Goal: Find specific page/section: Find specific page/section

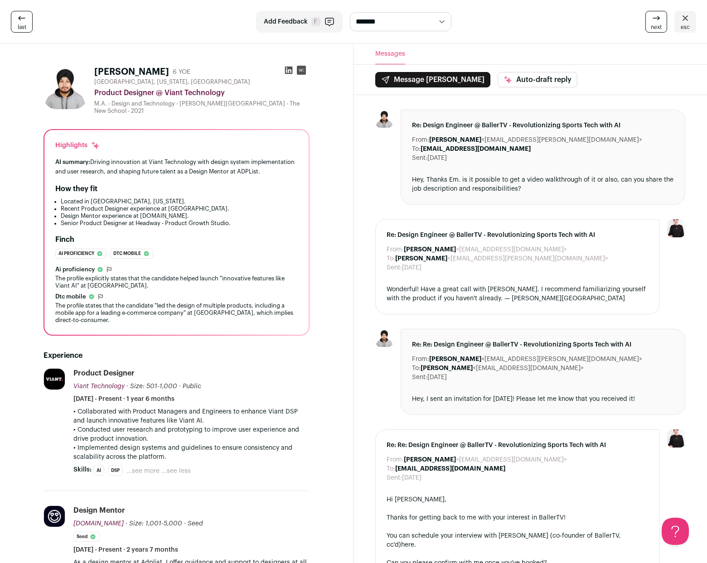
click at [664, 16] on link "next" at bounding box center [656, 22] width 22 height 22
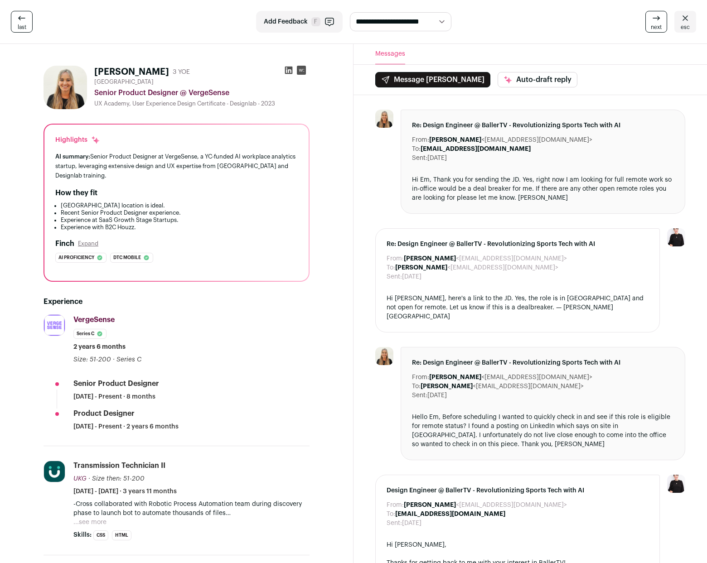
click at [681, 18] on icon at bounding box center [685, 18] width 11 height 11
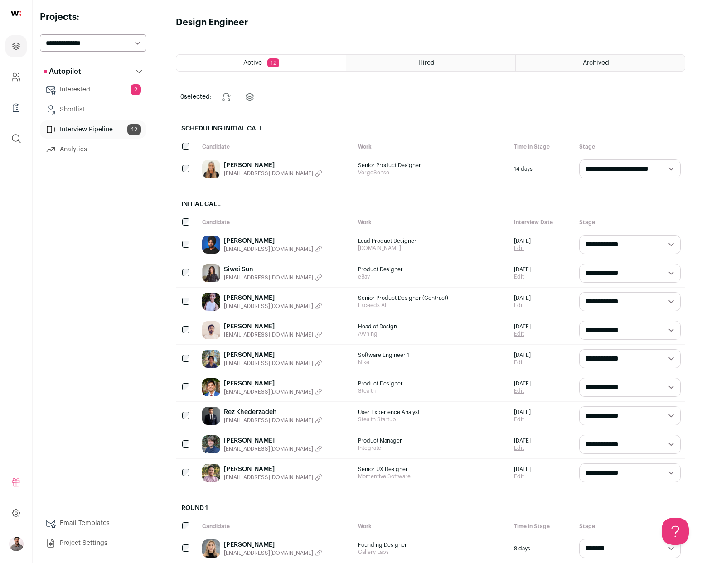
click at [291, 60] on div "Active 12" at bounding box center [260, 63] width 169 height 16
click at [261, 62] on div "Active 12" at bounding box center [260, 63] width 169 height 16
click at [92, 94] on link "Interested 2" at bounding box center [93, 90] width 106 height 18
